Goal: Task Accomplishment & Management: Use online tool/utility

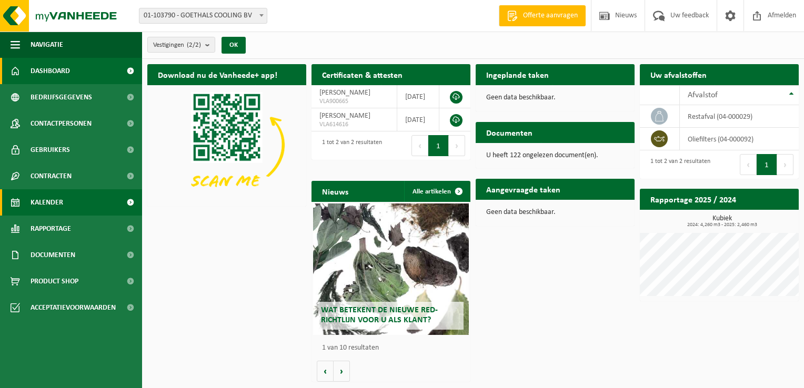
click at [56, 197] on span "Kalender" at bounding box center [47, 202] width 33 height 26
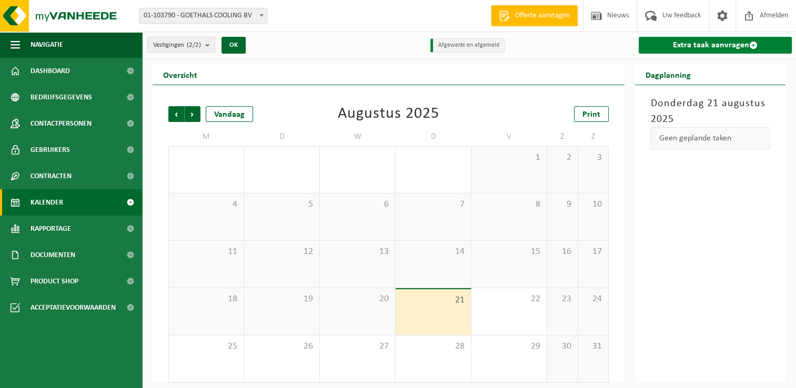
click at [698, 43] on link "Extra taak aanvragen" at bounding box center [715, 45] width 153 height 17
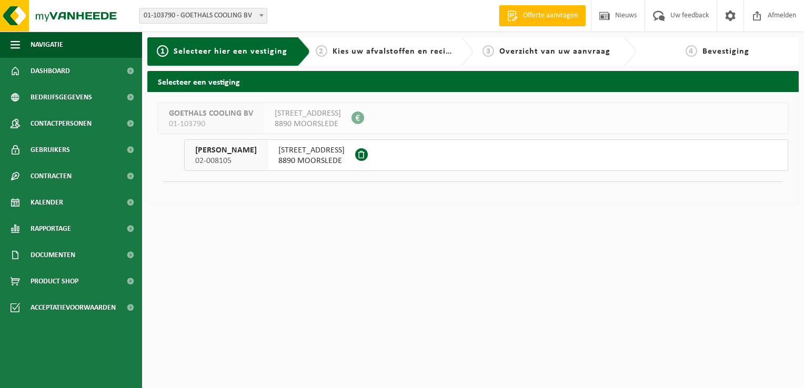
click at [264, 152] on div "[PERSON_NAME] 02-008105" at bounding box center [226, 155] width 83 height 31
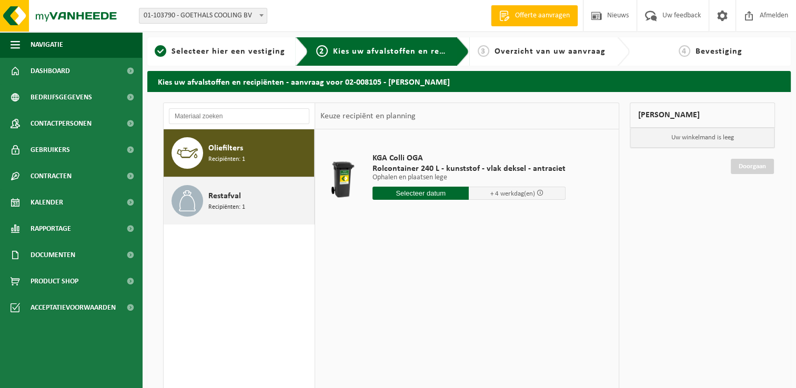
click at [218, 195] on span "Restafval" at bounding box center [224, 196] width 33 height 13
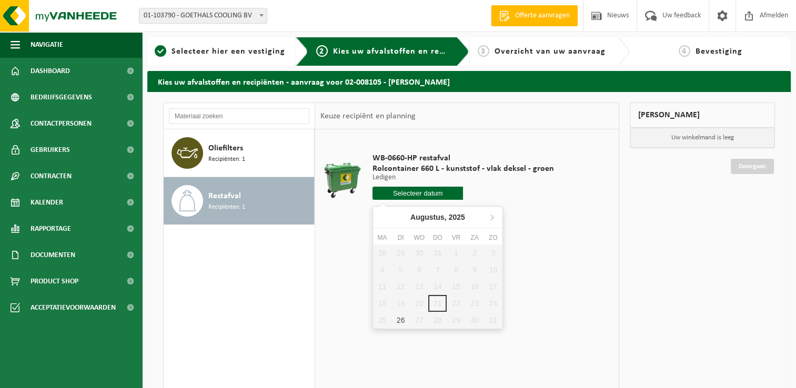
click at [426, 193] on input "text" at bounding box center [418, 193] width 91 height 13
click at [403, 316] on div "26" at bounding box center [400, 320] width 18 height 17
type input "Van 2025-08-26"
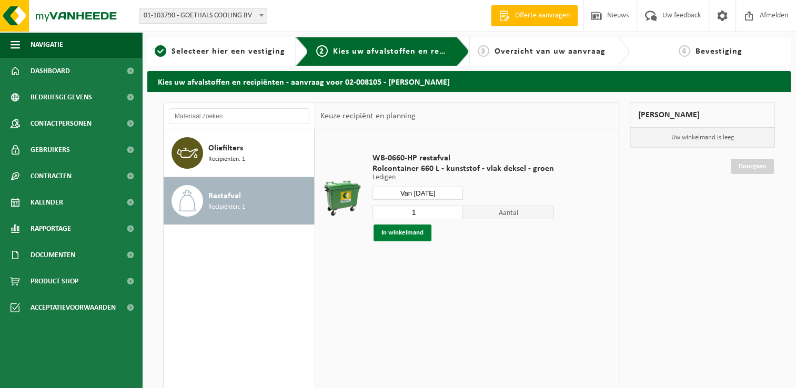
click at [414, 236] on button "In winkelmand" at bounding box center [403, 233] width 58 height 17
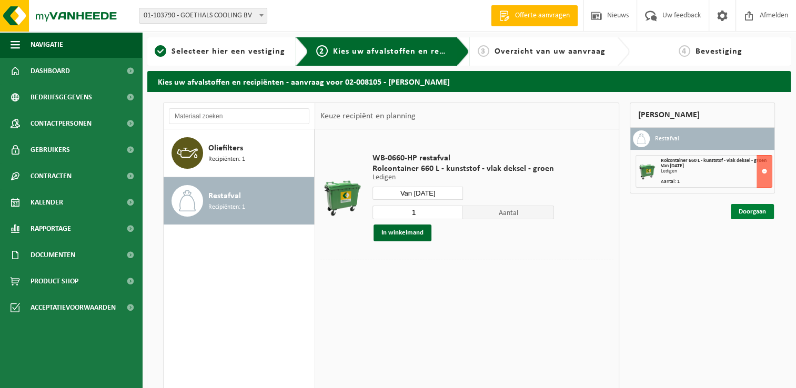
click at [745, 207] on link "Doorgaan" at bounding box center [752, 211] width 43 height 15
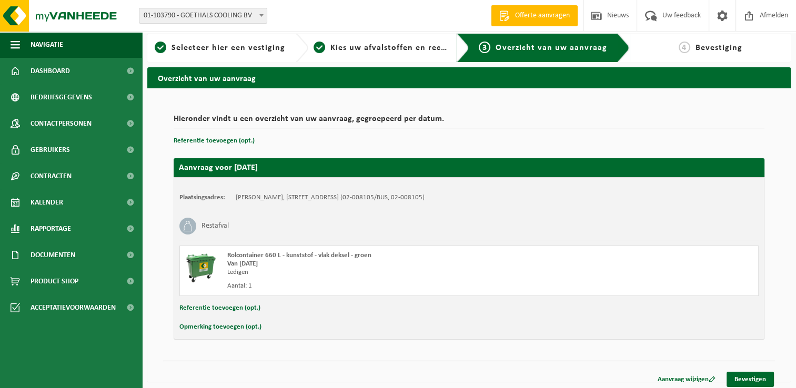
scroll to position [7, 0]
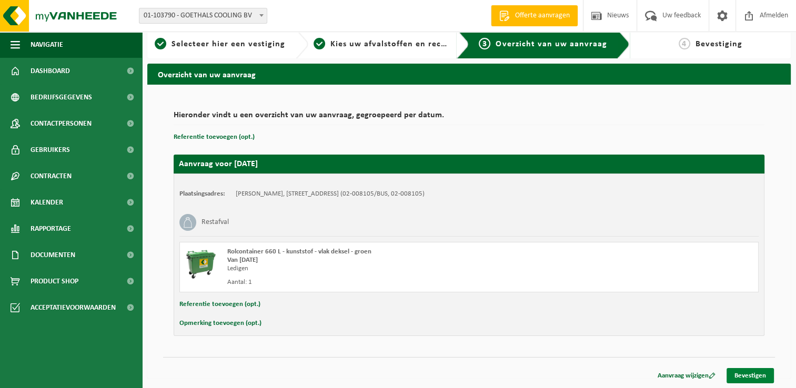
click at [748, 370] on link "Bevestigen" at bounding box center [750, 375] width 47 height 15
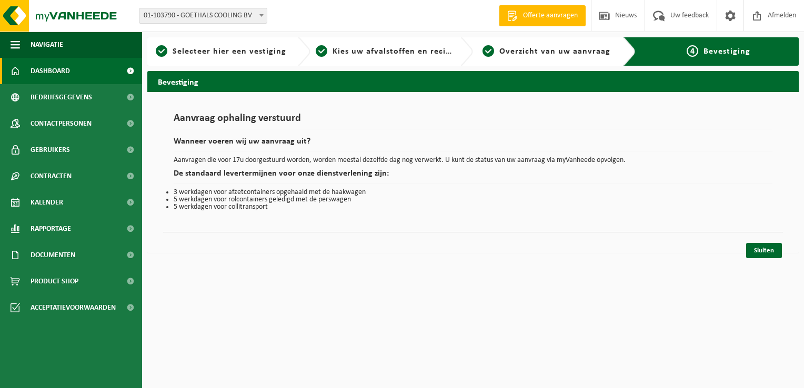
click at [55, 74] on span "Dashboard" at bounding box center [50, 71] width 39 height 26
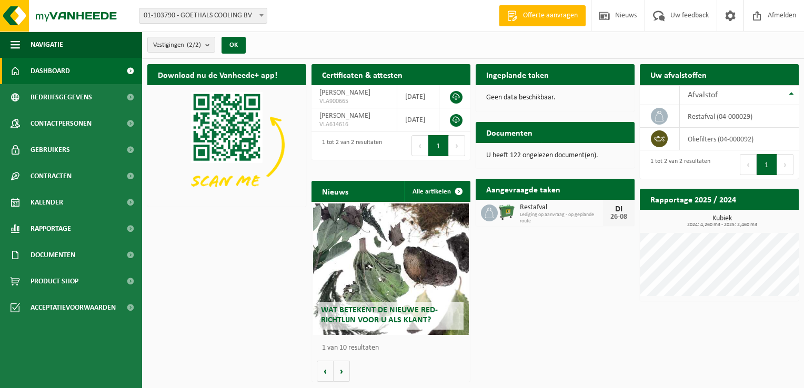
click at [546, 13] on span "Offerte aanvragen" at bounding box center [550, 16] width 60 height 11
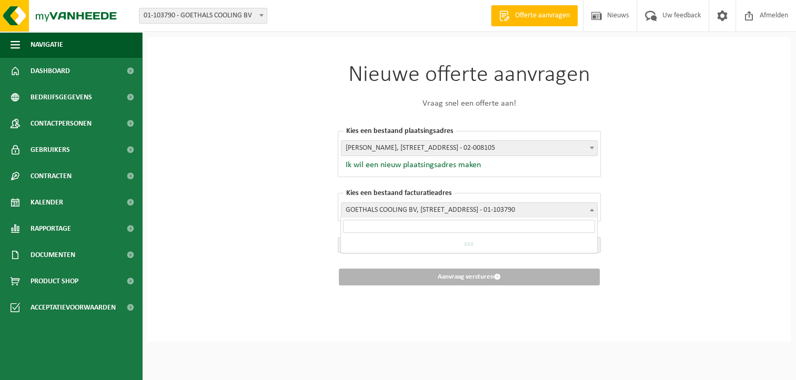
click at [594, 206] on span at bounding box center [592, 210] width 11 height 14
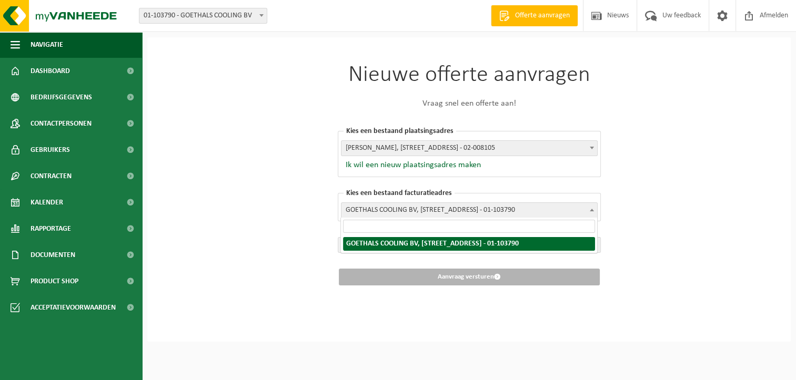
click at [678, 175] on div "Nieuwe offerte aanvragen Vraag snel een offerte aan! Kies een bestaand plaatsin…" at bounding box center [469, 189] width 644 height 305
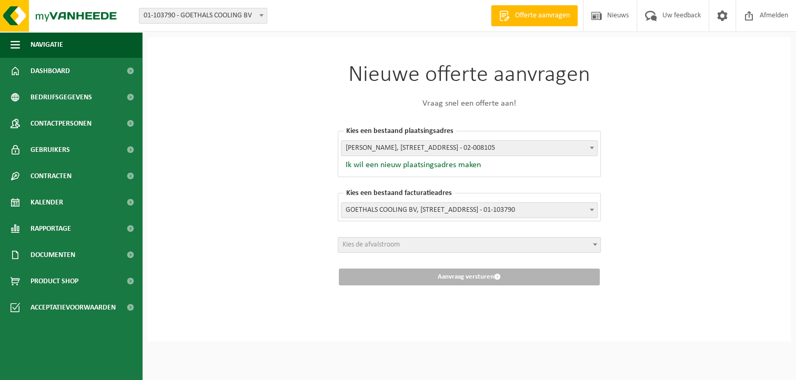
click at [592, 244] on span at bounding box center [595, 245] width 11 height 14
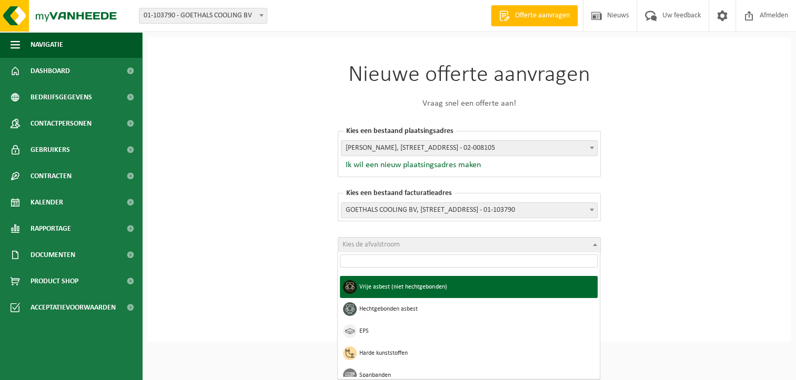
scroll to position [130, 0]
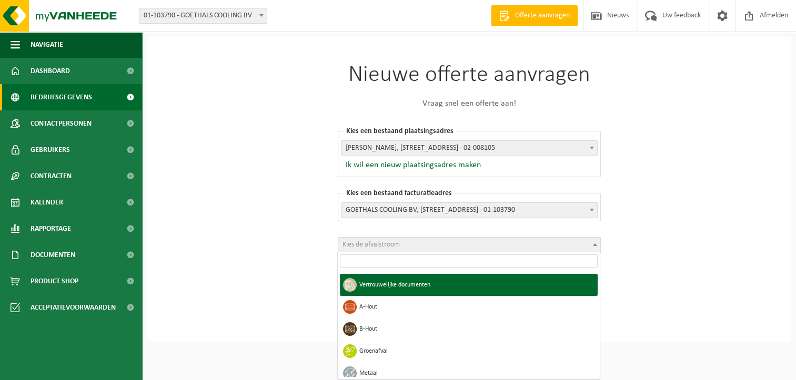
click at [61, 97] on span "Bedrijfsgegevens" at bounding box center [62, 97] width 62 height 26
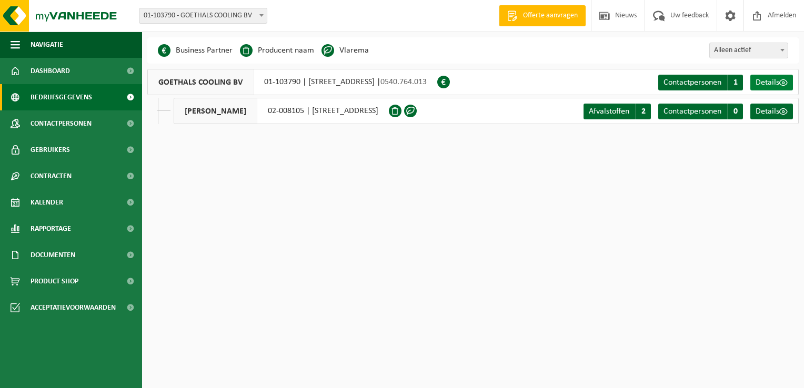
click at [771, 79] on span "Details" at bounding box center [768, 82] width 24 height 8
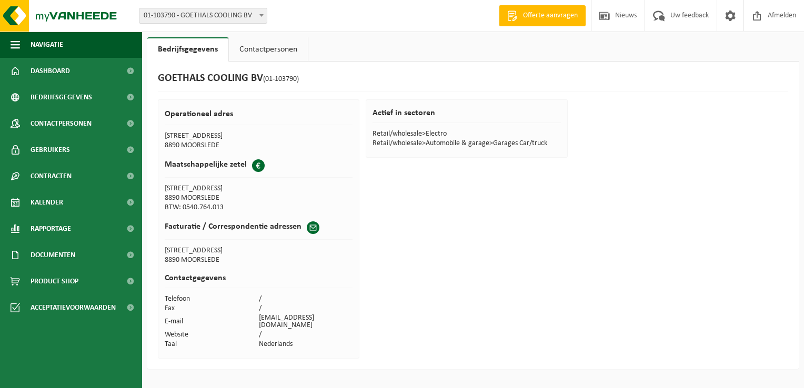
click at [267, 48] on link "Contactpersonen" at bounding box center [268, 49] width 79 height 24
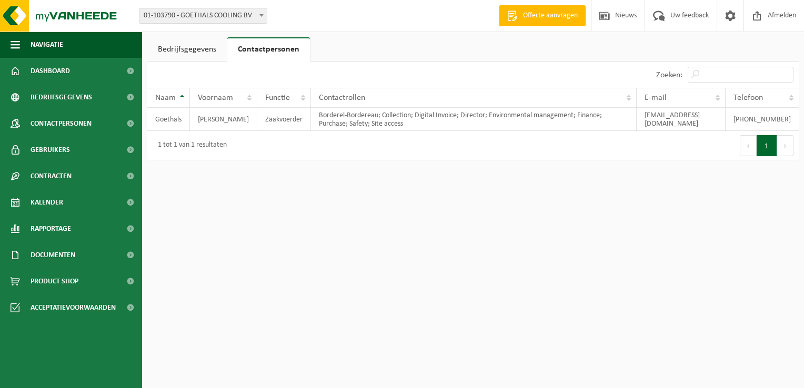
click at [185, 45] on link "Bedrijfsgegevens" at bounding box center [186, 49] width 79 height 24
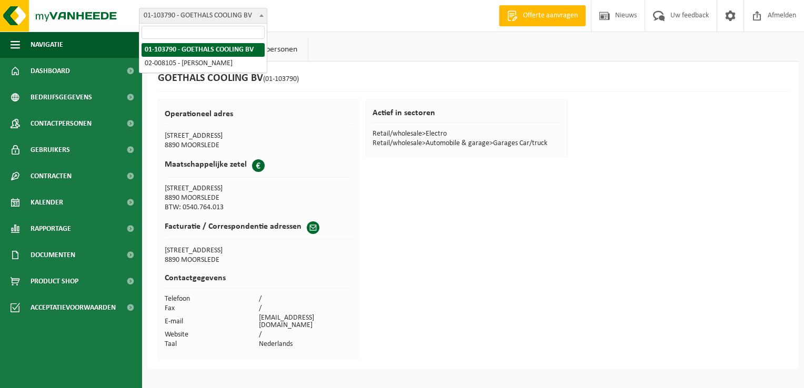
click at [264, 18] on span at bounding box center [261, 15] width 11 height 14
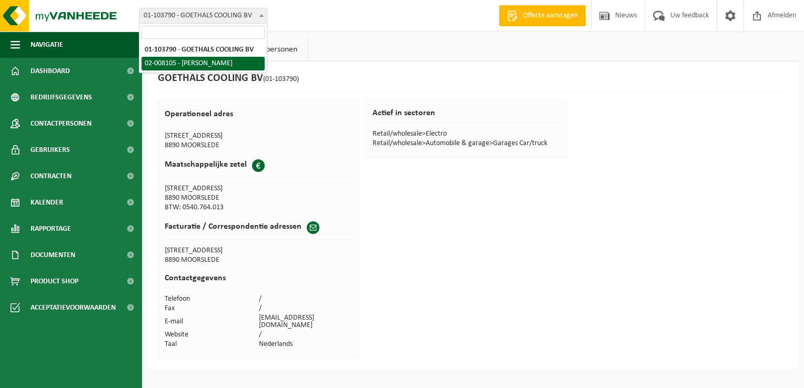
select select "22242"
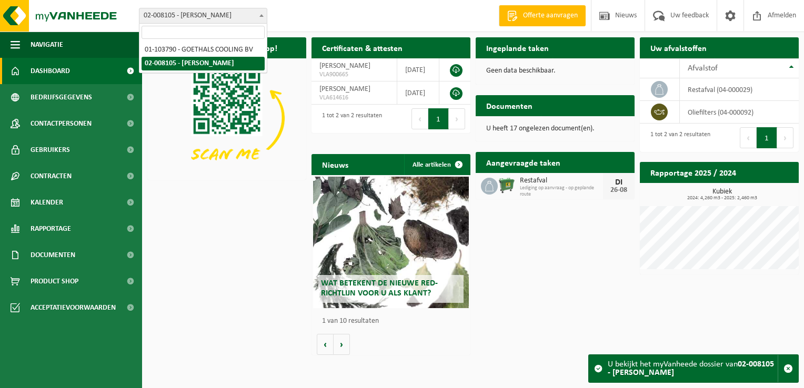
click at [262, 12] on span at bounding box center [261, 15] width 11 height 14
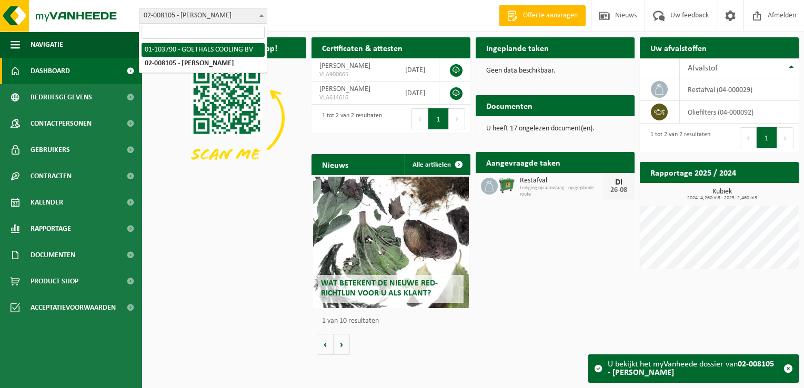
select select "21673"
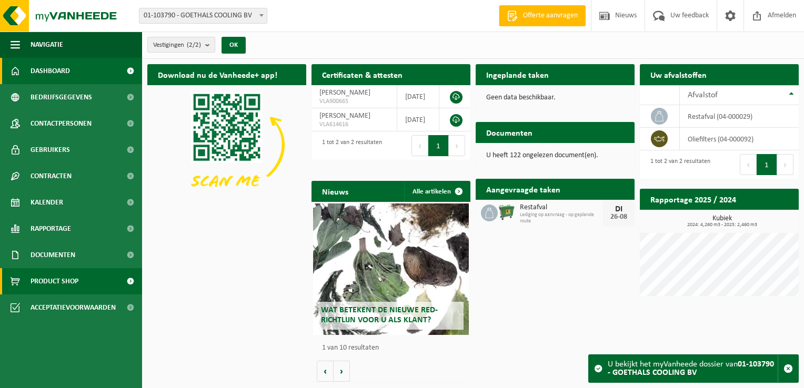
click at [44, 283] on span "Product Shop" at bounding box center [55, 281] width 48 height 26
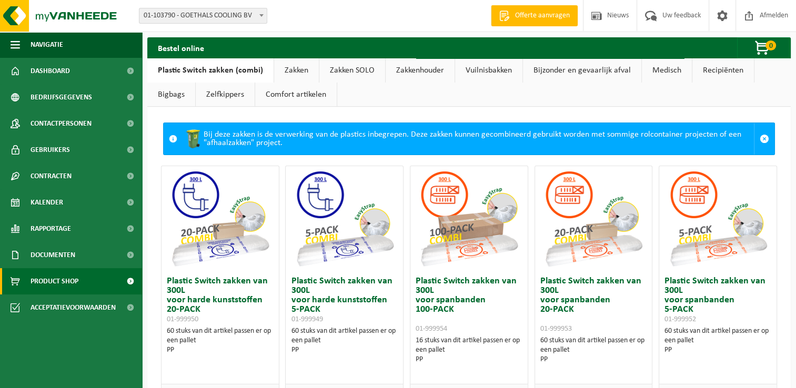
click at [493, 68] on link "Vuilnisbakken" at bounding box center [488, 70] width 67 height 24
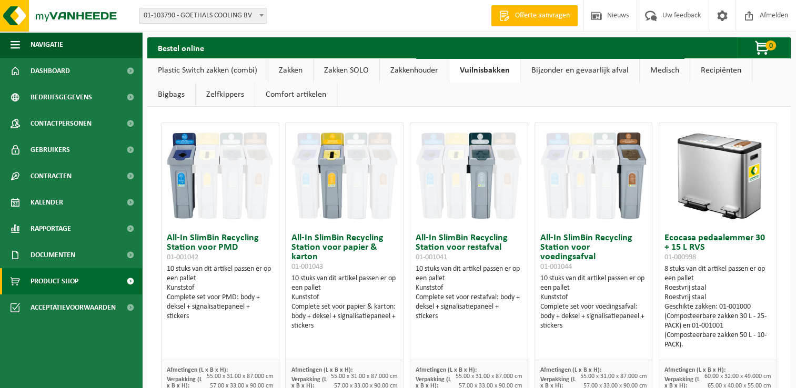
click at [565, 67] on link "Bijzonder en gevaarlijk afval" at bounding box center [580, 70] width 118 height 24
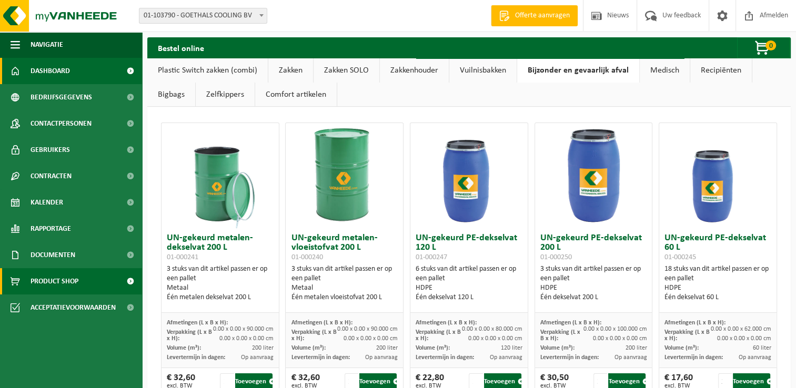
click at [59, 68] on span "Dashboard" at bounding box center [50, 71] width 39 height 26
